Goal: Task Accomplishment & Management: Complete application form

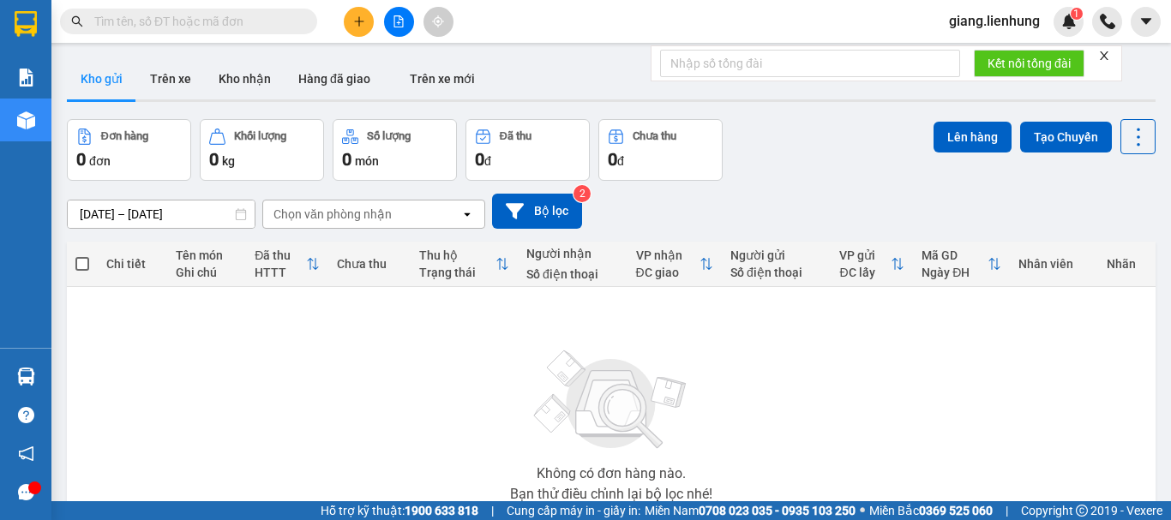
click at [199, 23] on input "text" at bounding box center [195, 21] width 202 height 19
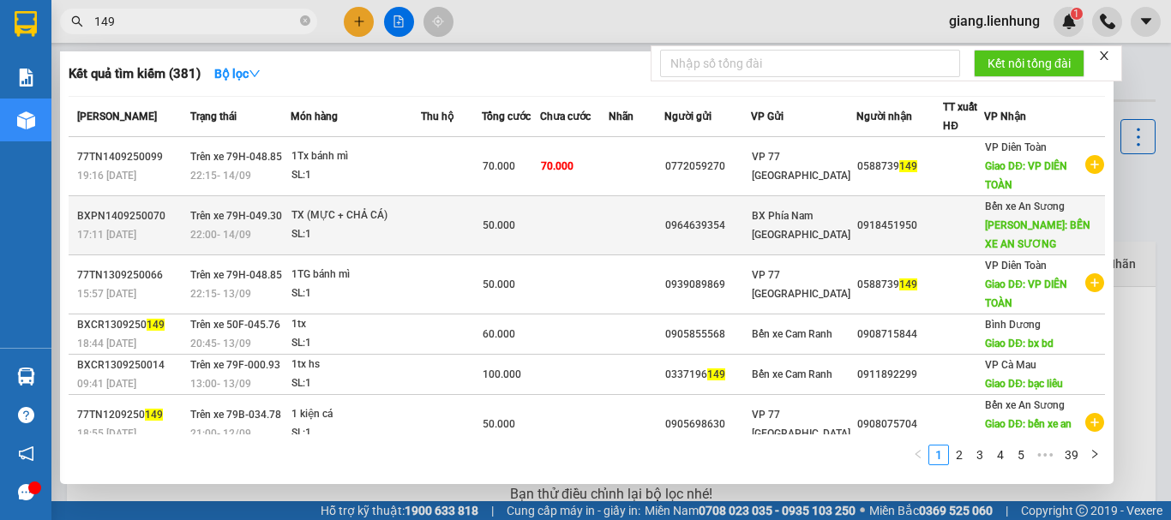
type input "149"
click at [829, 197] on td "BX Phía Nam [GEOGRAPHIC_DATA]" at bounding box center [803, 225] width 105 height 59
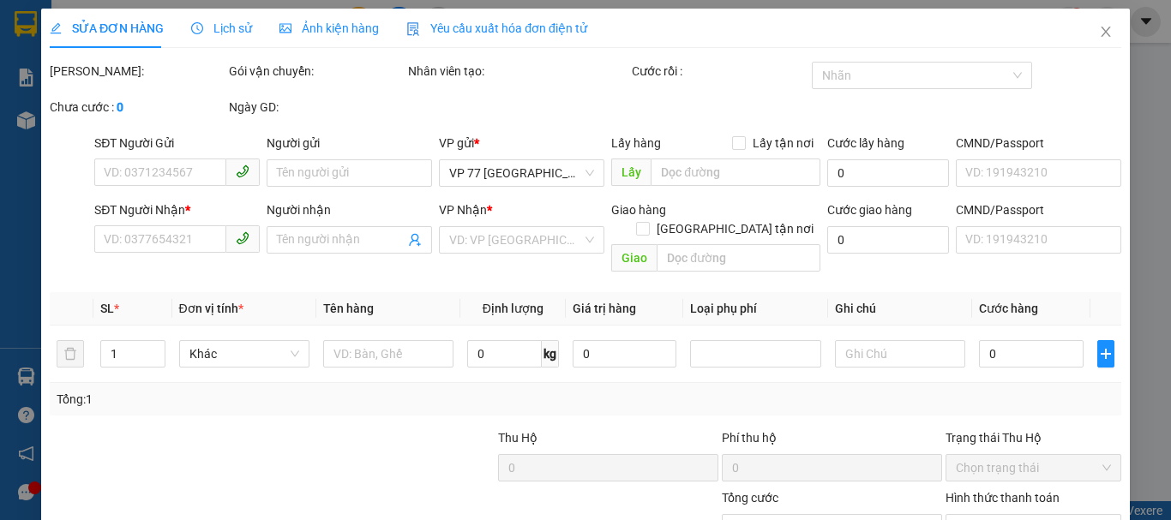
type input "0964639354"
type input "0918451950"
type input "BẾN XE AN SƯƠNG"
type input "50.000"
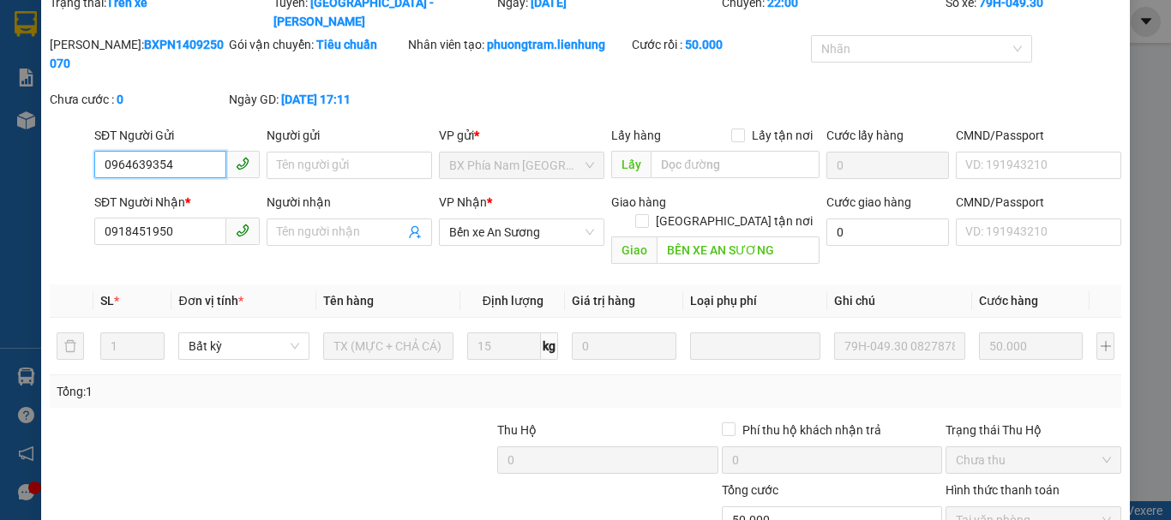
scroll to position [141, 0]
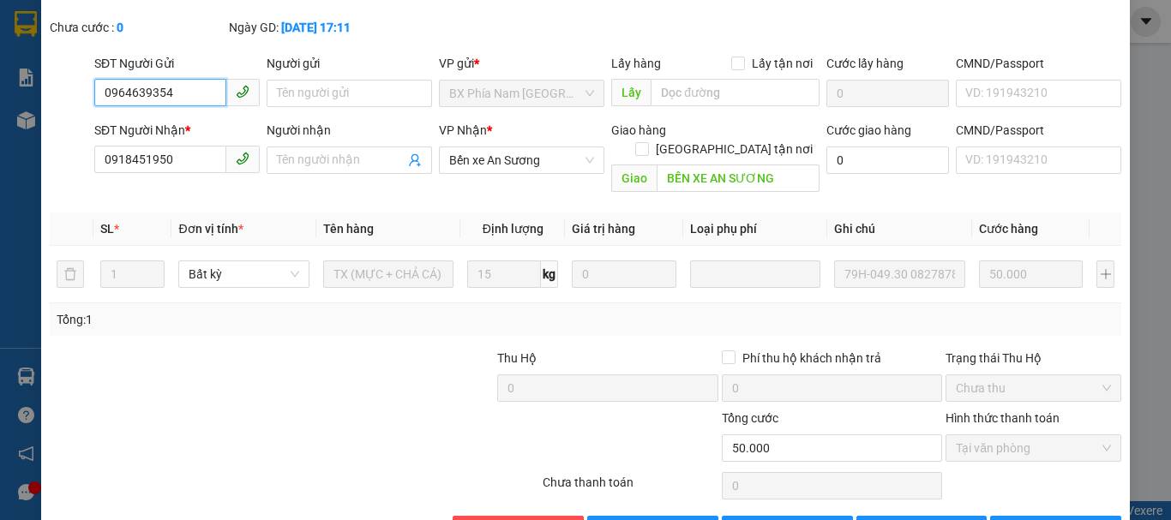
click at [991, 435] on span "Tại văn phòng" at bounding box center [1032, 448] width 155 height 26
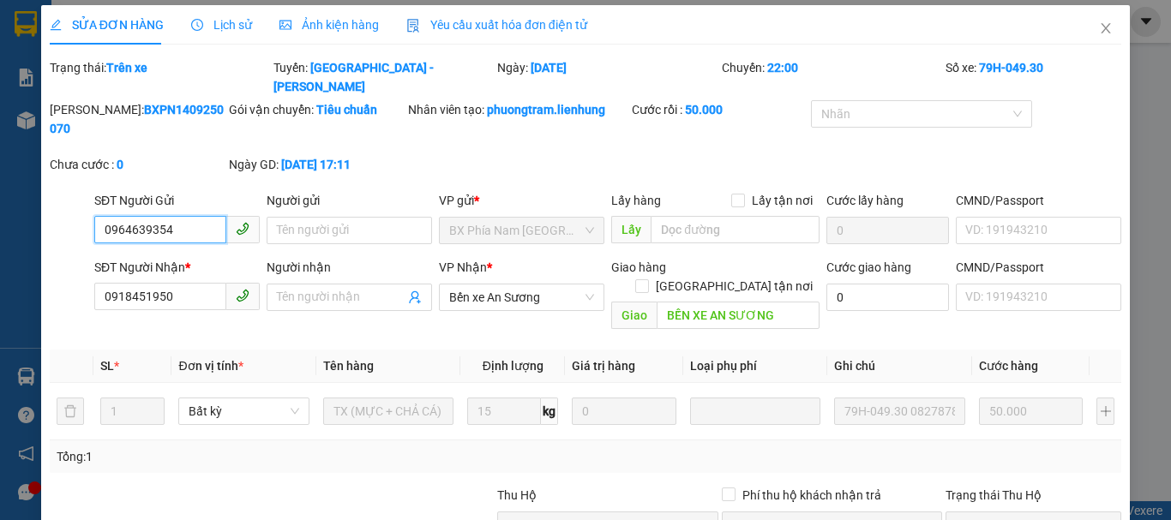
scroll to position [0, 0]
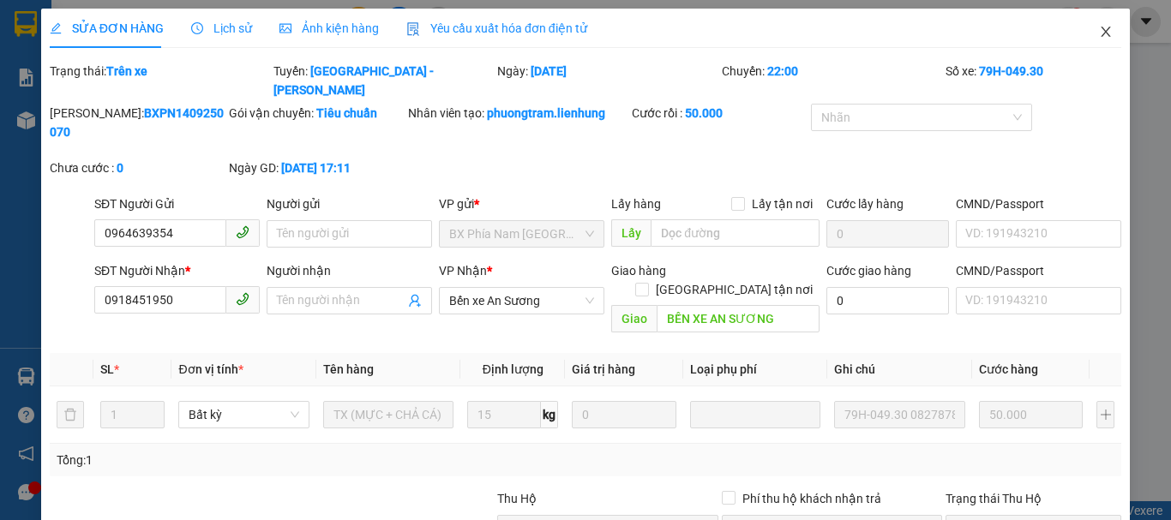
click at [1104, 39] on span "Close" at bounding box center [1105, 33] width 48 height 48
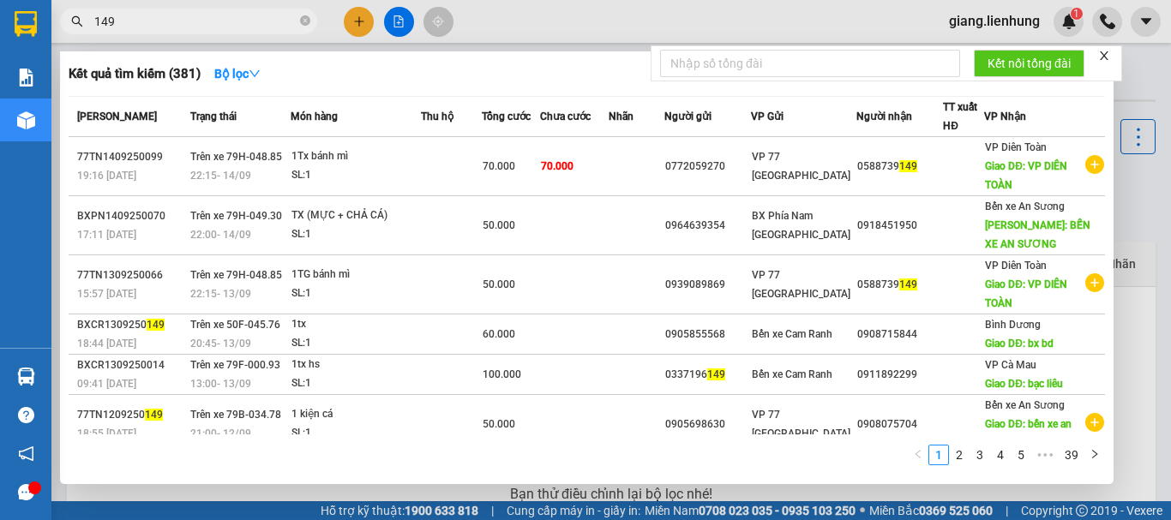
click at [267, 29] on input "149" at bounding box center [195, 21] width 202 height 19
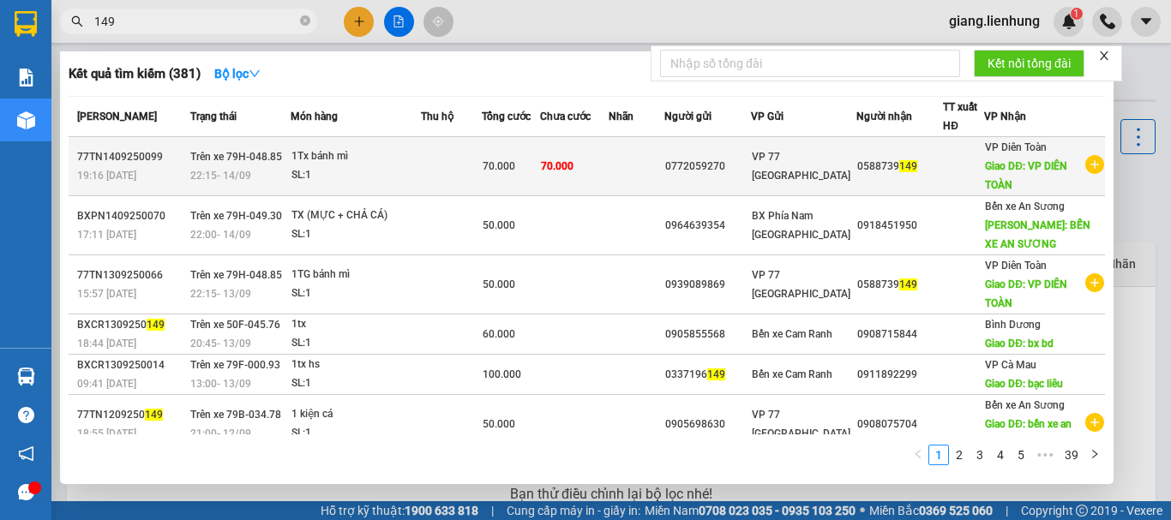
click at [540, 142] on td "70.000" at bounding box center [511, 166] width 58 height 59
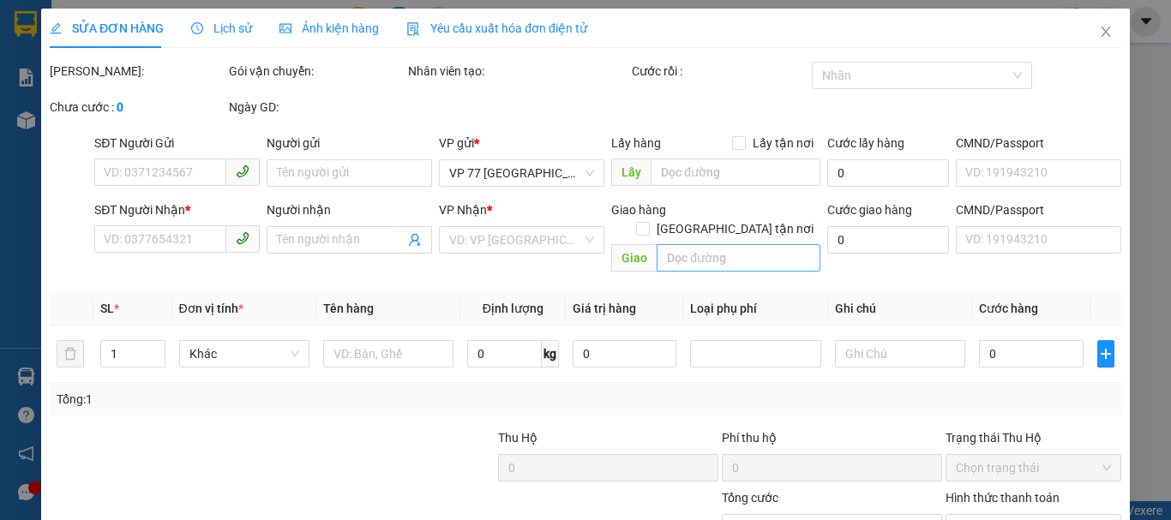
type input "0772059270"
type input "0588739149"
type input "VP DIÊN TOÀN"
type input "70.000"
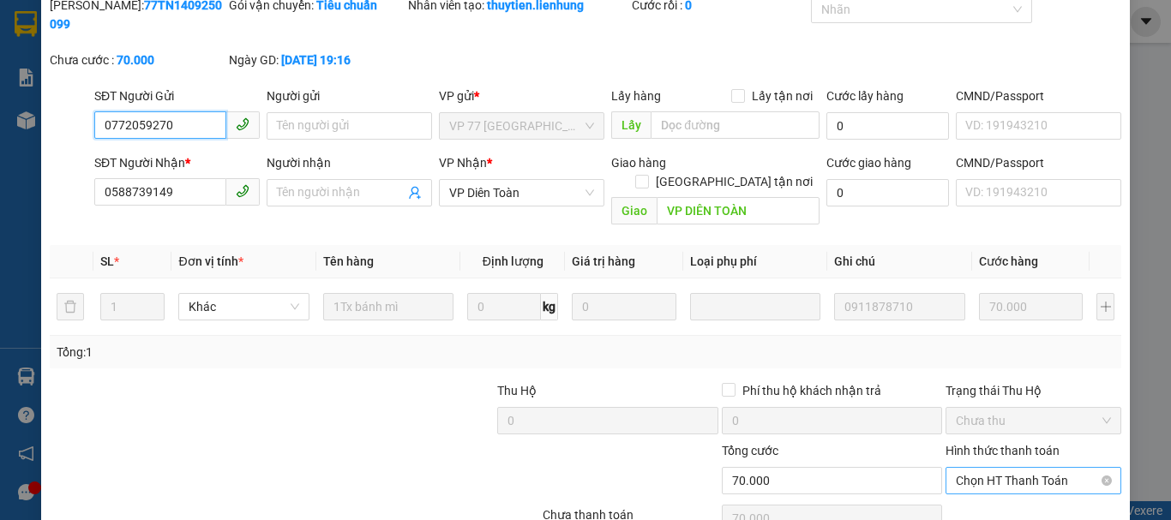
scroll to position [141, 0]
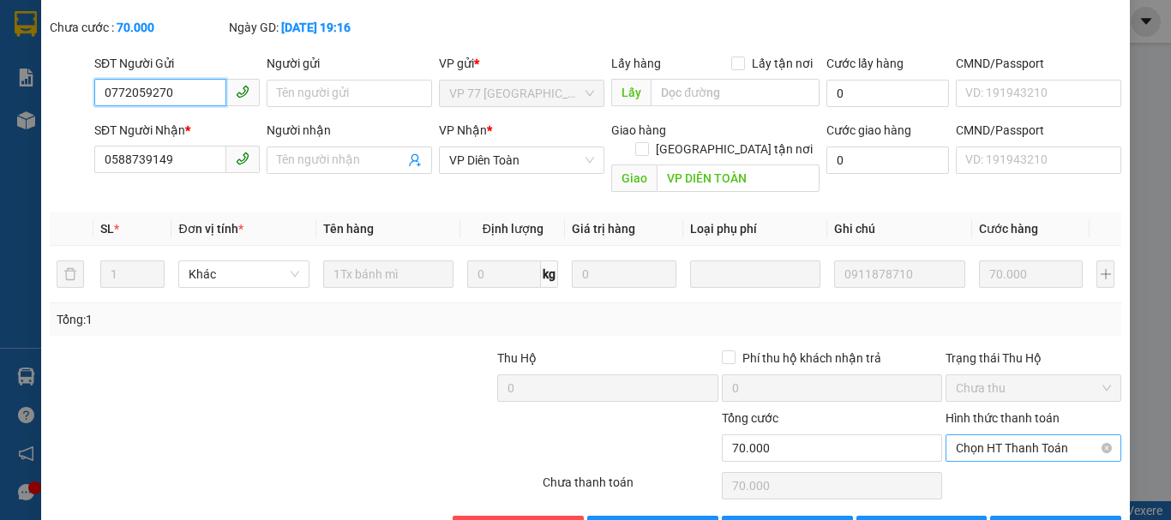
click at [1000, 435] on span "Chọn HT Thanh Toán" at bounding box center [1032, 448] width 155 height 26
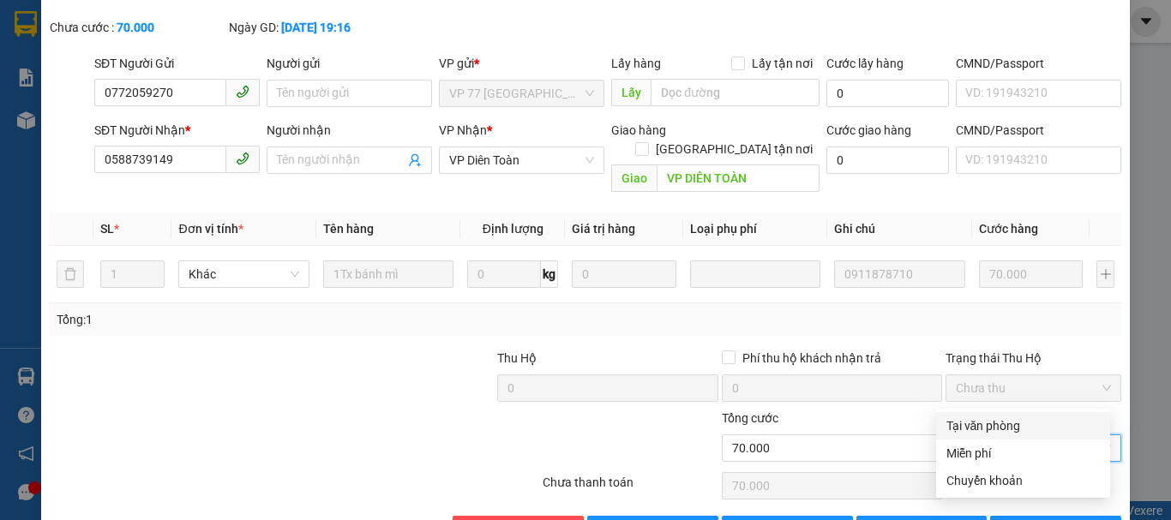
click at [974, 423] on div "Tại văn phòng" at bounding box center [1022, 425] width 153 height 19
type input "0"
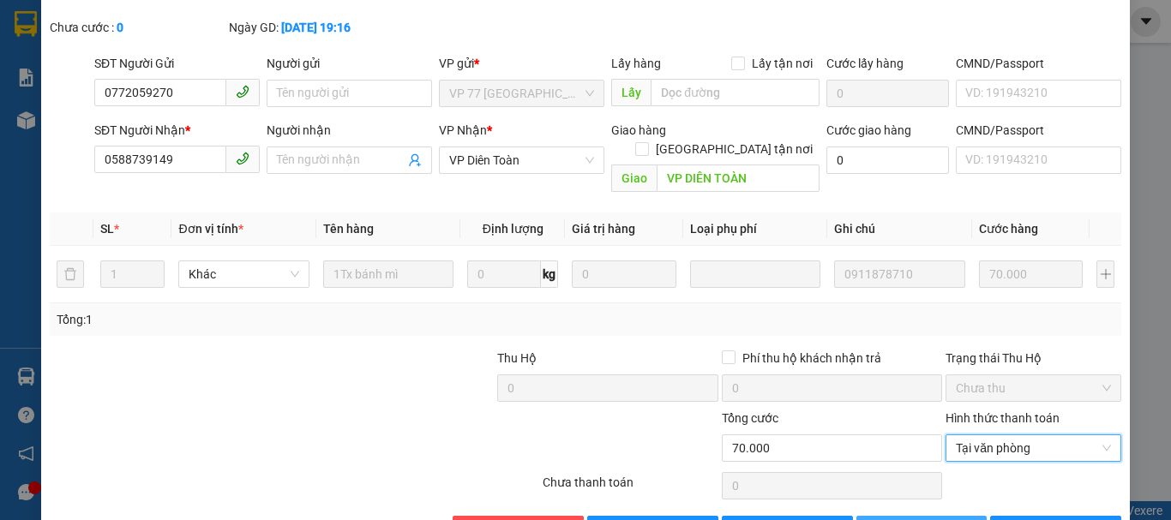
click at [898, 519] on span "[PERSON_NAME] thay đổi" at bounding box center [957, 529] width 137 height 19
